Goal: Transaction & Acquisition: Subscribe to service/newsletter

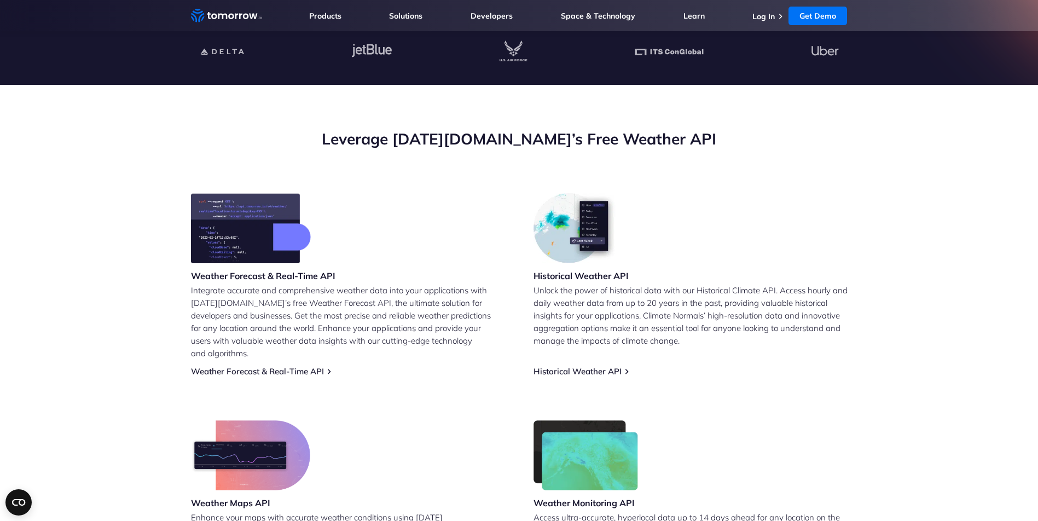
scroll to position [328, 0]
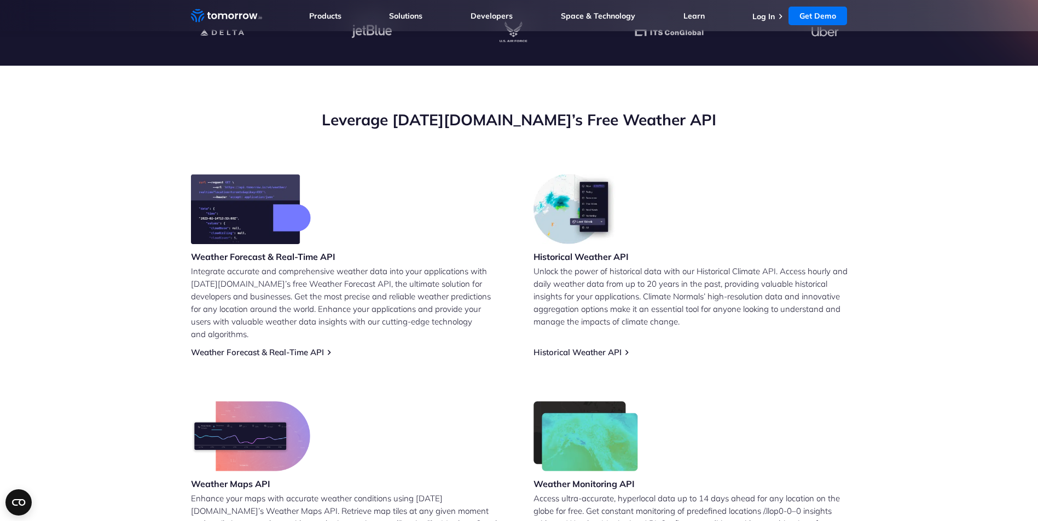
click at [270, 418] on img at bounding box center [250, 436] width 119 height 70
click at [225, 238] on img at bounding box center [251, 209] width 120 height 70
click at [567, 233] on img at bounding box center [576, 209] width 85 height 70
click at [565, 232] on img at bounding box center [576, 209] width 85 height 70
click at [293, 226] on img at bounding box center [251, 209] width 120 height 70
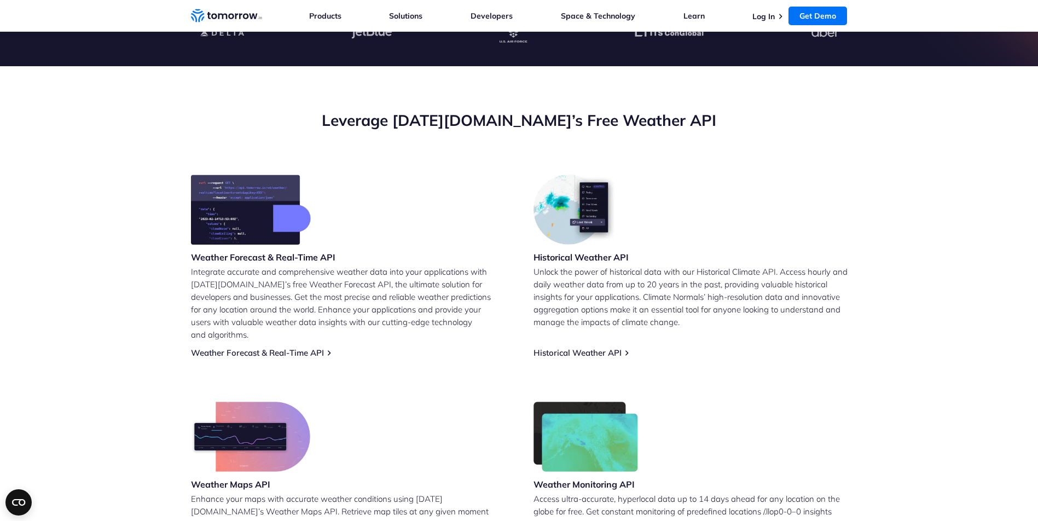
scroll to position [603, 0]
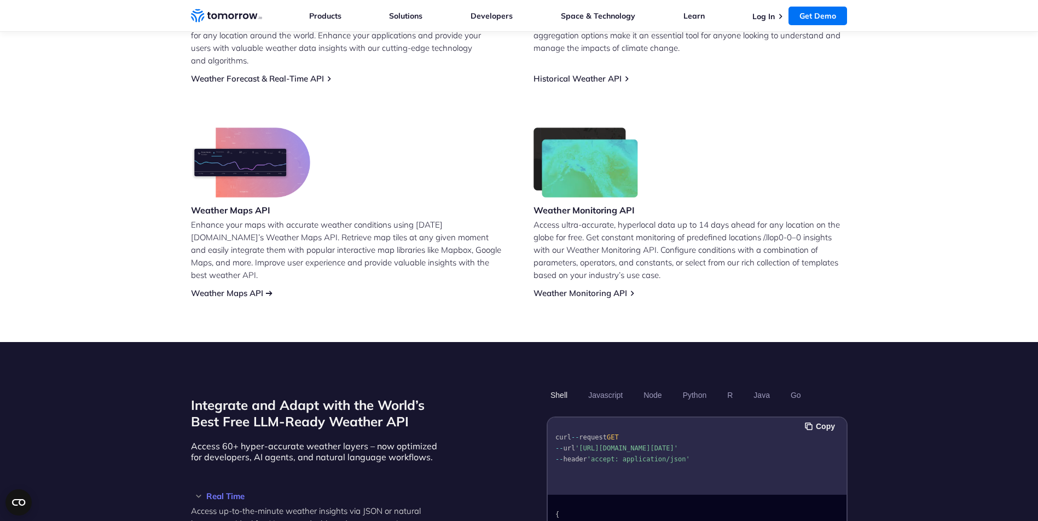
click at [229, 288] on link "Weather Maps API" at bounding box center [227, 293] width 72 height 10
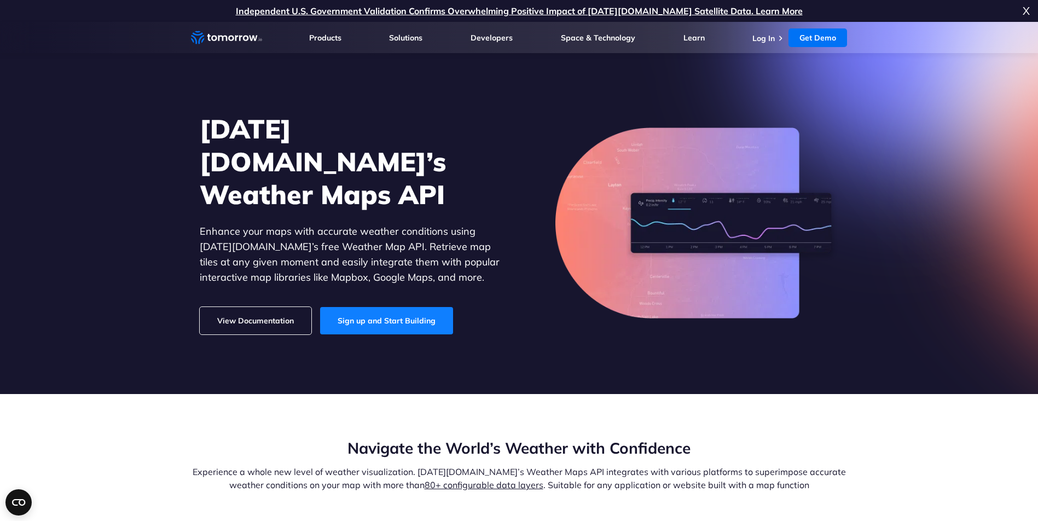
click at [409, 307] on link "Sign up and Start Building" at bounding box center [386, 320] width 133 height 27
